Goal: Check status: Check status

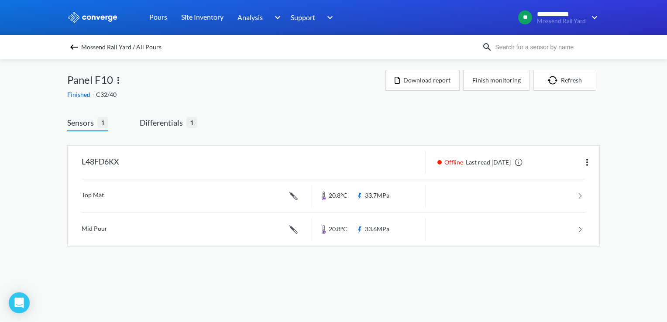
click at [74, 48] on img at bounding box center [74, 47] width 10 height 10
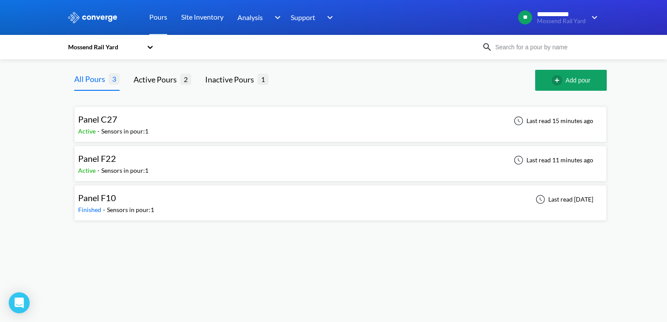
click at [117, 161] on div "Panel F22" at bounding box center [113, 159] width 70 height 14
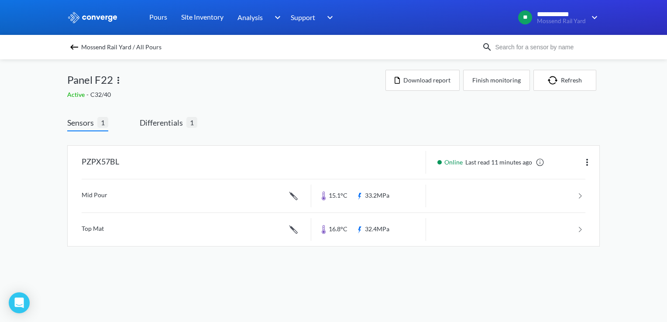
click at [76, 44] on img at bounding box center [74, 47] width 10 height 10
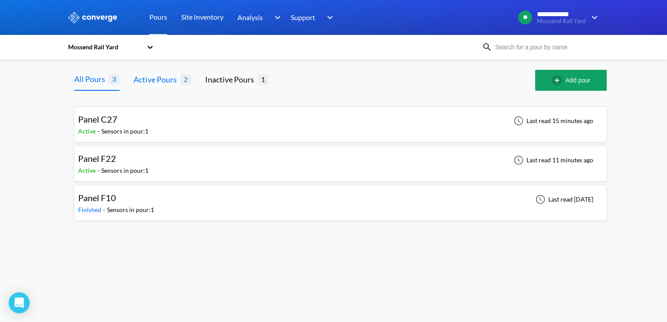
click at [161, 76] on div "Active Pours" at bounding box center [157, 79] width 47 height 12
click at [161, 165] on div "Panel F22 Active - Sensors in pour: 1 Last read 11 minutes ago" at bounding box center [340, 164] width 524 height 28
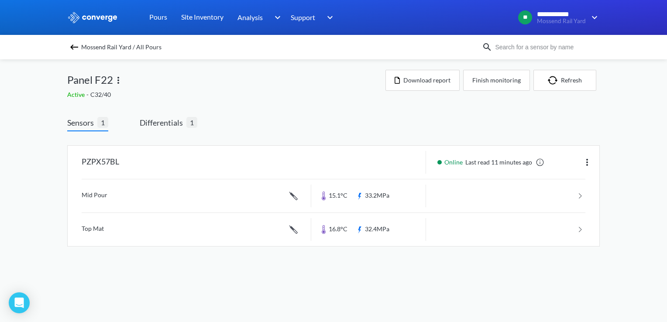
click at [77, 45] on img at bounding box center [74, 47] width 10 height 10
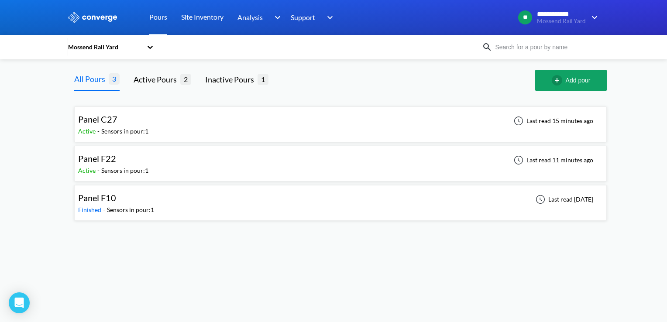
click at [144, 119] on div "Panel C27" at bounding box center [113, 120] width 70 height 14
